Goal: Task Accomplishment & Management: Manage account settings

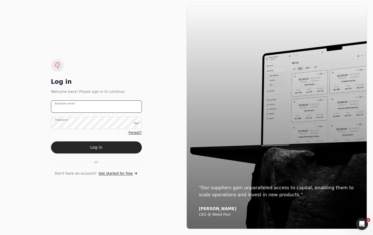
click at [120, 106] on email "Business email" at bounding box center [96, 107] width 91 height 12
click at [99, 46] on div "Log in Welcome back! Please sign in to continue. team+ Business email Password …" at bounding box center [96, 117] width 180 height 223
click at [99, 109] on email "team+" at bounding box center [96, 107] width 91 height 12
type email "[EMAIL_ADDRESS][DOMAIN_NAME]"
drag, startPoint x: 113, startPoint y: 148, endPoint x: 142, endPoint y: 151, distance: 29.5
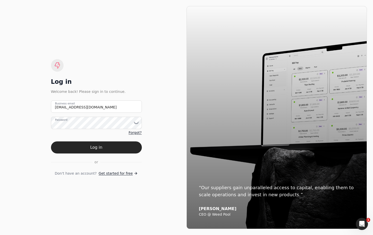
click at [114, 148] on button "Log in" at bounding box center [96, 148] width 91 height 12
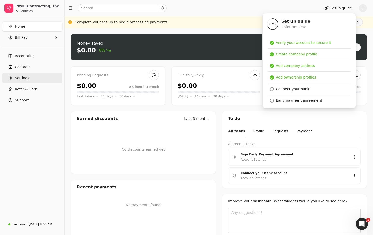
click at [21, 79] on span "Settings" at bounding box center [22, 78] width 14 height 5
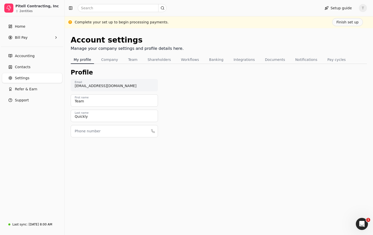
drag, startPoint x: 273, startPoint y: 111, endPoint x: 229, endPoint y: 88, distance: 49.4
click at [273, 112] on div "Profile [EMAIL_ADDRESS][DOMAIN_NAME] Email Team First name Quickly Last name Ph…" at bounding box center [219, 107] width 296 height 78
click at [87, 60] on button "My profile" at bounding box center [82, 60] width 23 height 8
click at [224, 94] on div "Profile [EMAIL_ADDRESS][DOMAIN_NAME] Email Team First name Quickly Last name Ph…" at bounding box center [219, 107] width 296 height 78
click at [33, 80] on link "Settings" at bounding box center [32, 78] width 60 height 10
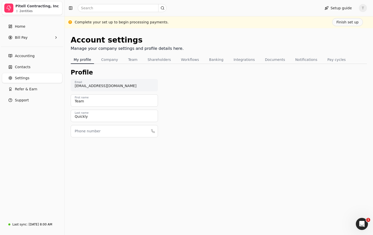
click at [27, 10] on div "2 entities" at bounding box center [25, 11] width 13 height 3
click at [34, 8] on div "Pitell Contracting, Inc" at bounding box center [37, 6] width 45 height 5
click at [262, 13] on div "Setup guide T" at bounding box center [219, 8] width 308 height 16
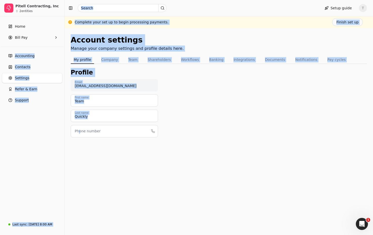
drag, startPoint x: 69, startPoint y: 37, endPoint x: 263, endPoint y: 144, distance: 221.6
click at [261, 143] on div "Pitell Contracting, Inc 2 entities Home Bill Pay Accounting Contacts Settings R…" at bounding box center [186, 117] width 373 height 235
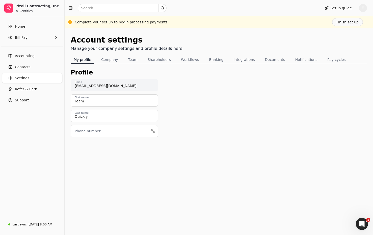
click at [263, 144] on div "Profile [EMAIL_ADDRESS][DOMAIN_NAME] Email Team First name Quickly Last name Ph…" at bounding box center [219, 107] width 296 height 78
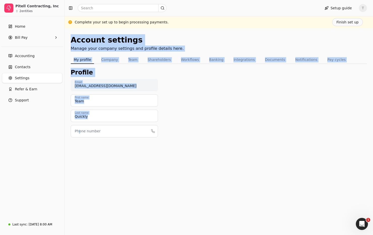
drag, startPoint x: 266, startPoint y: 144, endPoint x: 185, endPoint y: 37, distance: 134.0
click at [73, 35] on div "Account settings Manage your company settings and profile details here. My prof…" at bounding box center [219, 89] width 296 height 111
click at [220, 39] on div "Account settings Manage your company settings and profile details here." at bounding box center [219, 44] width 296 height 21
drag, startPoint x: 69, startPoint y: 40, endPoint x: 258, endPoint y: 128, distance: 208.1
click at [258, 128] on div "Account settings Manage your company settings and profile details here. My prof…" at bounding box center [219, 131] width 308 height 207
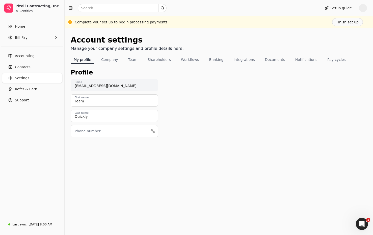
click at [258, 128] on div "Profile [EMAIL_ADDRESS][DOMAIN_NAME] Email Team First name Quickly Last name Ph…" at bounding box center [219, 107] width 296 height 78
click at [24, 67] on span "Contacts" at bounding box center [23, 67] width 16 height 5
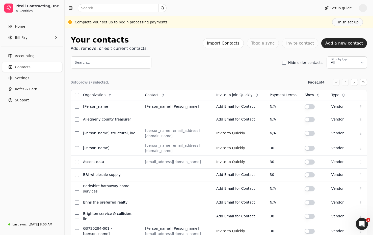
click at [224, 72] on div "0 of 65 row(s) selected. Page 1 of 4 Organization Context Menu Button Contact C…" at bounding box center [219, 239] width 296 height 340
click at [169, 66] on div "Search... Hide older contacts Filter by type All" at bounding box center [219, 62] width 296 height 12
drag, startPoint x: 24, startPoint y: 75, endPoint x: 63, endPoint y: 76, distance: 38.6
click at [24, 76] on span "Settings" at bounding box center [22, 78] width 14 height 5
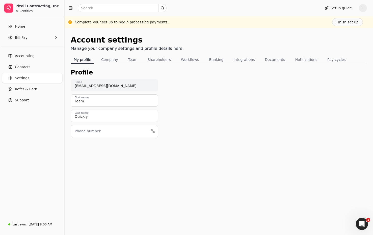
click at [198, 59] on nav "My profile Company Team Shareholders Workflows Banking Integrations Documents N…" at bounding box center [219, 60] width 296 height 8
click at [36, 23] on link "Home" at bounding box center [32, 26] width 60 height 10
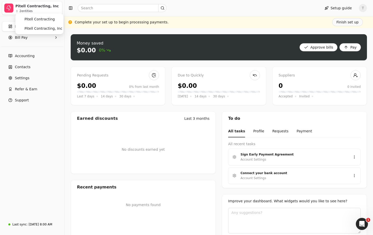
click at [35, 8] on div "Pitell Contracting, Inc" at bounding box center [37, 6] width 45 height 5
drag, startPoint x: 226, startPoint y: 27, endPoint x: 133, endPoint y: 64, distance: 99.9
click at [226, 27] on div "Complete your set up to begin processing payments. Finish set up" at bounding box center [219, 22] width 308 height 12
click at [24, 39] on span "Bill Pay" at bounding box center [21, 37] width 13 height 5
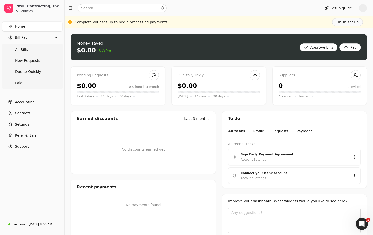
drag, startPoint x: 31, startPoint y: 48, endPoint x: 2, endPoint y: 66, distance: 34.1
click at [31, 48] on Bills "All Bills" at bounding box center [32, 50] width 58 height 10
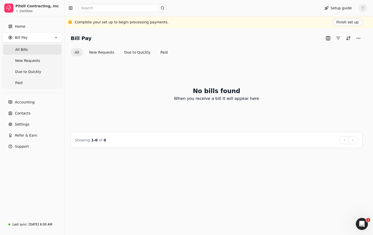
click at [364, 11] on span "T" at bounding box center [362, 8] width 8 height 8
drag, startPoint x: 335, startPoint y: 40, endPoint x: 332, endPoint y: 40, distance: 3.3
click at [335, 40] on link "Sign Out" at bounding box center [338, 38] width 54 height 8
